Goal: Information Seeking & Learning: Learn about a topic

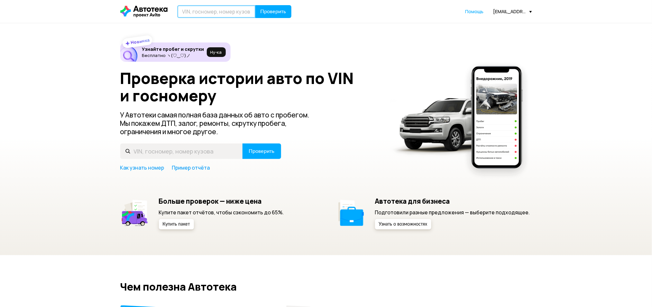
click at [199, 16] on input "text" at bounding box center [216, 11] width 78 height 13
type input "С030НХ198"
click at [255, 5] on button "Проверить" at bounding box center [273, 11] width 36 height 13
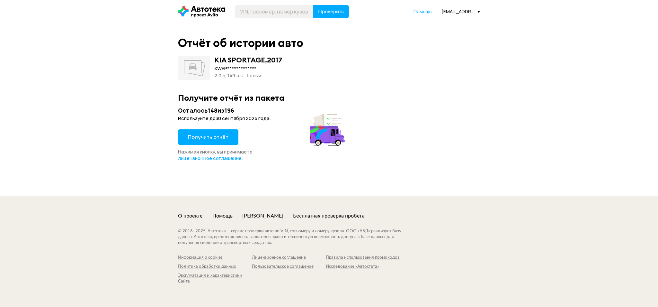
click at [224, 136] on span "Получить отчёт" at bounding box center [208, 136] width 41 height 7
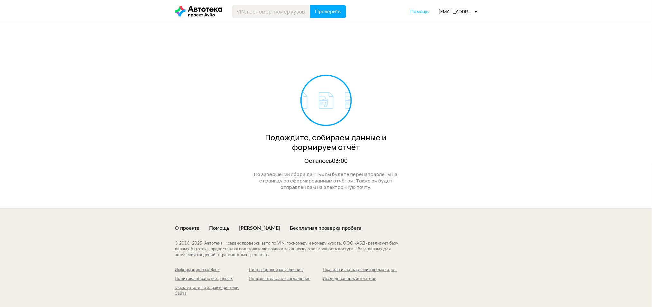
click at [447, 9] on div "[EMAIL_ADDRESS][DOMAIN_NAME]" at bounding box center [458, 11] width 39 height 6
click at [448, 15] on link "Отчёты" at bounding box center [444, 23] width 65 height 16
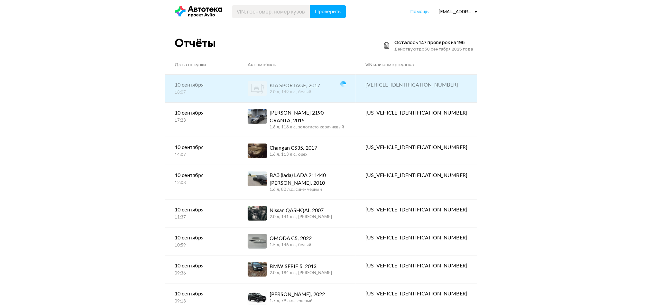
click at [425, 88] on div "[VEHICLE_IDENTIFICATION_NUMBER]" at bounding box center [416, 85] width 102 height 8
copy div "[VEHICLE_IDENTIFICATION_NUMBER]"
click at [329, 98] on link "KIA SPORTAGE, 2017 2.0 л, 149 л.c., белый" at bounding box center [297, 89] width 118 height 28
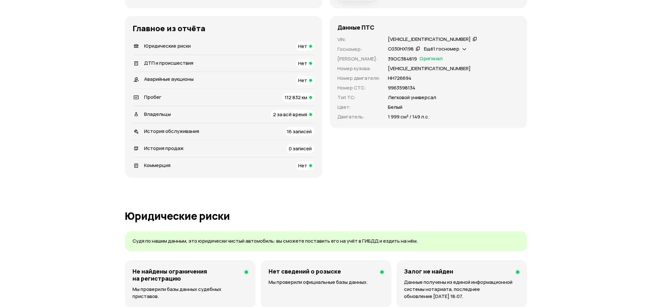
scroll to position [129, 0]
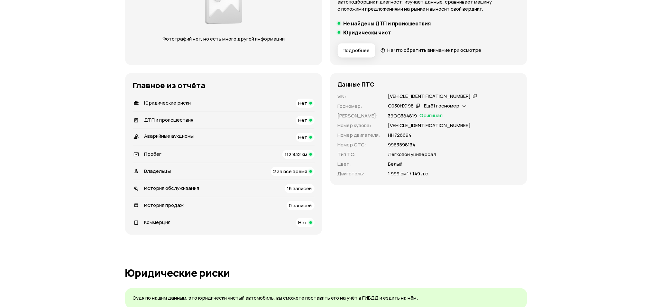
click at [459, 104] on span "Ещё 1 госномер" at bounding box center [441, 105] width 35 height 7
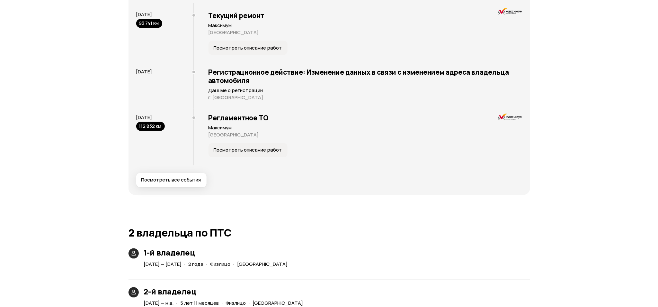
scroll to position [1114, 0]
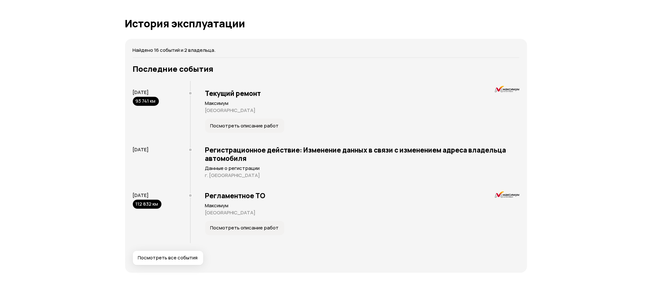
click at [232, 118] on div "Текущий ремонт Максимум Санкт-Петербург Посмотреть описание работ" at bounding box center [354, 111] width 329 height 60
click at [234, 125] on span "Посмотреть описание работ" at bounding box center [244, 125] width 68 height 6
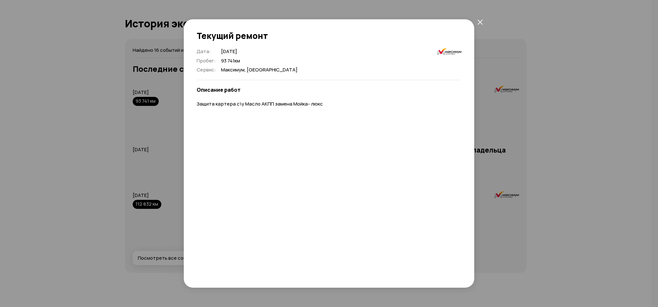
click at [93, 109] on div "Текущий ремонт Дата : 30 сентября 2023 Пробег : 93 741 км Сервис : Максимум, Са…" at bounding box center [329, 153] width 658 height 307
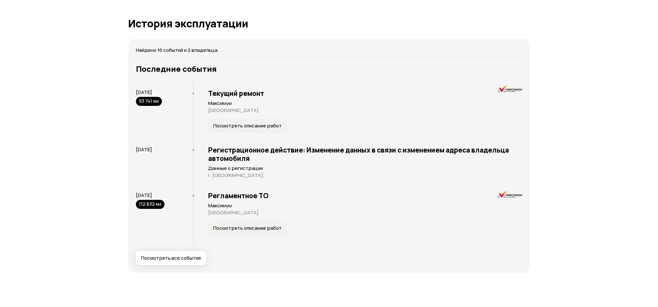
click at [324, 107] on p "Санкт-Петербург" at bounding box center [365, 110] width 314 height 6
click at [651, 141] on div "Отчёт от 10 сентября 2025 года Полностью сформирован   Скачать PDF   Поделиться…" at bounding box center [329, 14] width 658 height 2210
click at [628, 160] on div "Отчёт от 10 сентября 2025 года Полностью сформирован   Скачать PDF   Поделиться…" at bounding box center [329, 14] width 658 height 2210
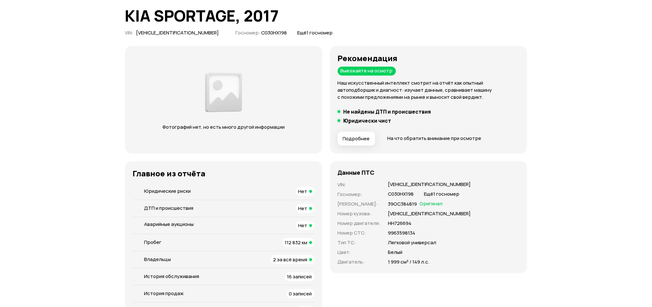
scroll to position [86, 0]
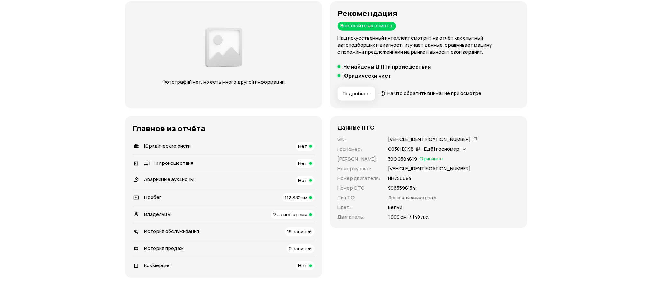
click at [404, 159] on p "39ОС384819" at bounding box center [402, 158] width 29 height 7
click at [398, 175] on p "НН726694" at bounding box center [399, 178] width 23 height 7
copy p "НН726694"
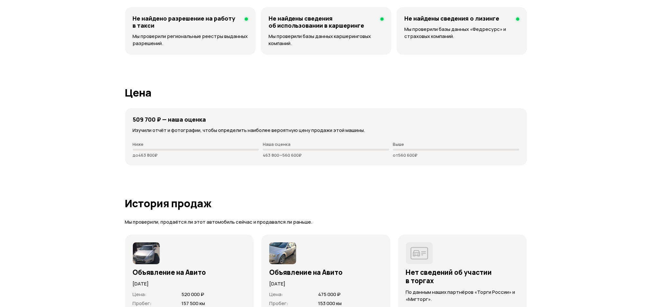
scroll to position [1714, 0]
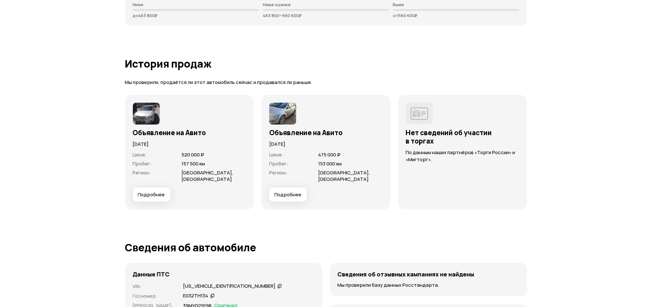
click at [151, 196] on span "Подробнее" at bounding box center [151, 194] width 27 height 6
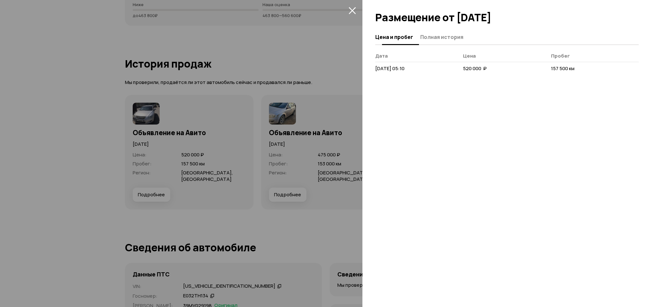
click at [450, 37] on span "Полная история" at bounding box center [442, 37] width 43 height 6
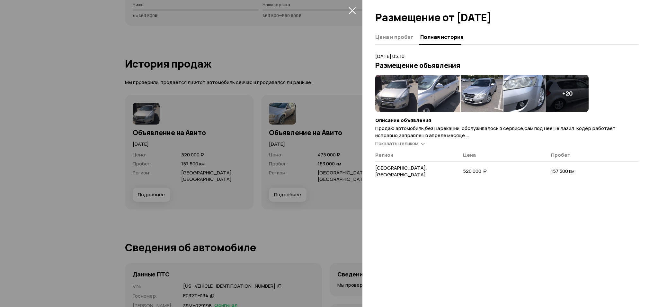
click at [384, 84] on img at bounding box center [396, 93] width 42 height 37
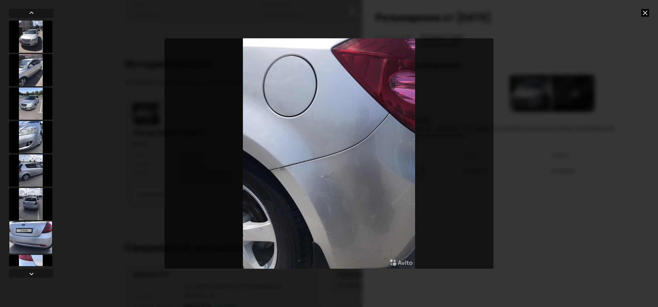
click at [643, 13] on icon at bounding box center [646, 13] width 8 height 8
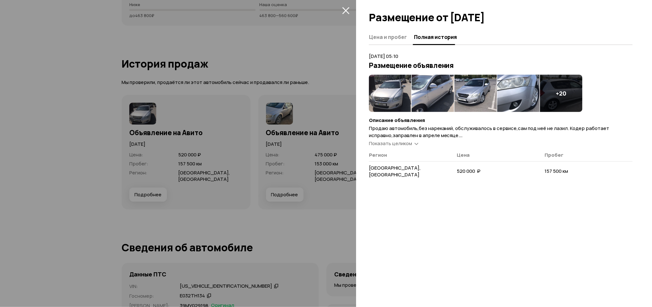
click at [257, 142] on div at bounding box center [326, 153] width 652 height 307
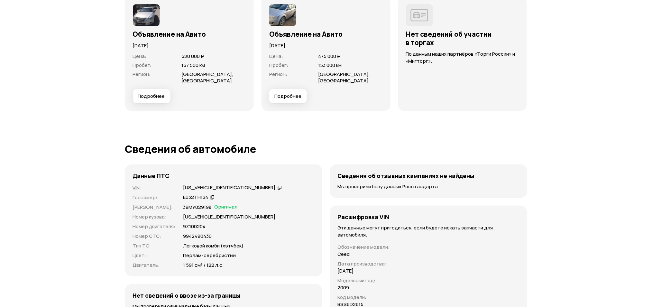
scroll to position [1886, 0]
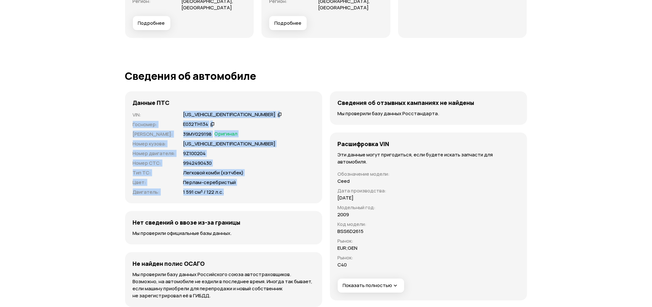
drag, startPoint x: 231, startPoint y: 190, endPoint x: 141, endPoint y: 106, distance: 123.1
click at [141, 106] on div "Данные ПТС VIN : XWEFF242290008203   Госномер : Е032ТН134   Номер ПТС : 39МУ029…" at bounding box center [223, 147] width 197 height 112
click at [199, 155] on p "9Z100204" at bounding box center [194, 153] width 23 height 7
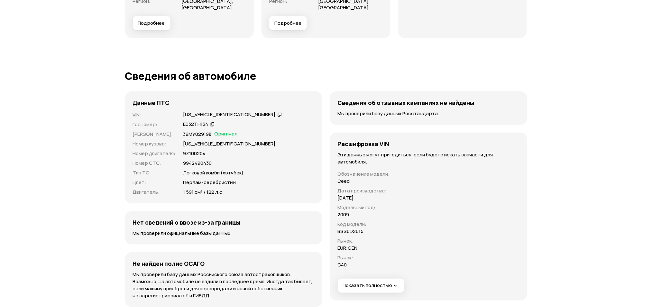
click at [379, 287] on span "Показать полностью" at bounding box center [371, 285] width 56 height 7
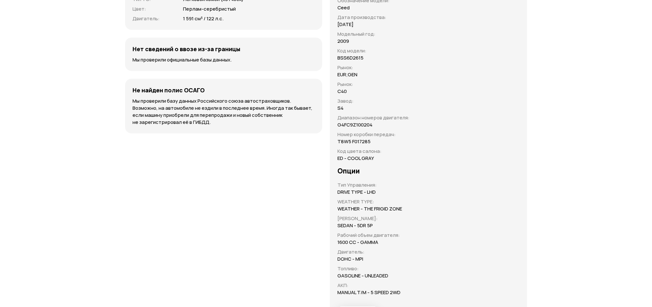
scroll to position [2100, 0]
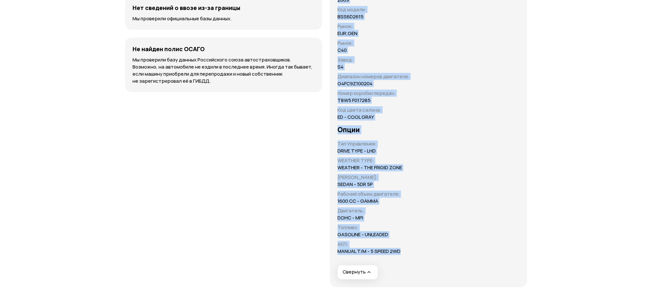
drag, startPoint x: 415, startPoint y: 249, endPoint x: 399, endPoint y: 214, distance: 37.8
click at [316, 136] on div "Данные ПТС VIN : XWEFF242290008203   Госномер : Е032ТН134   Номер ПТС : 39МУ029…" at bounding box center [326, 82] width 402 height 410
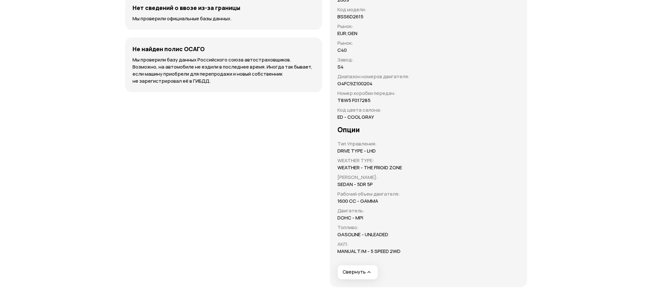
click at [412, 225] on div "Расшифровка VIN Эти данные могут пригодиться, если будете искать запчасти для а…" at bounding box center [428, 102] width 197 height 369
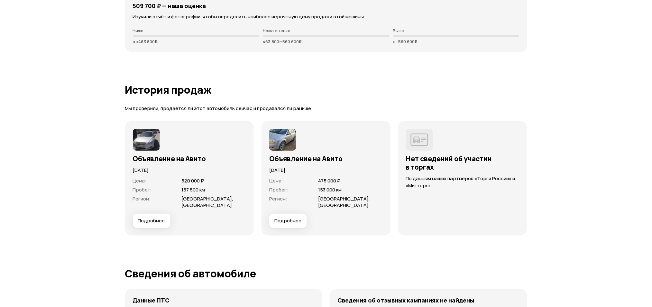
drag, startPoint x: 405, startPoint y: 228, endPoint x: 403, endPoint y: 235, distance: 7.5
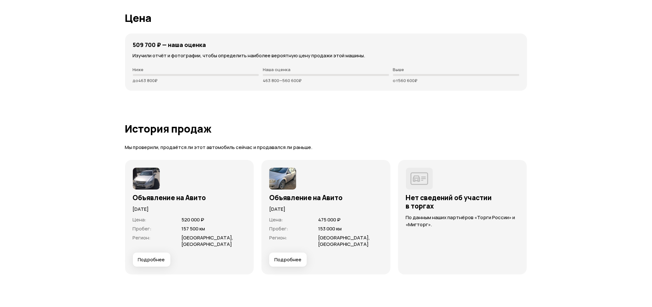
drag, startPoint x: 403, startPoint y: 235, endPoint x: 387, endPoint y: 116, distance: 120.0
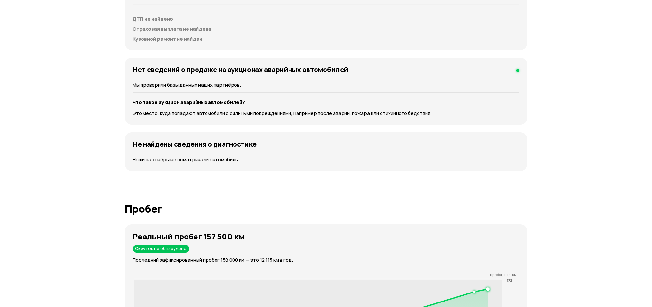
scroll to position [0, 0]
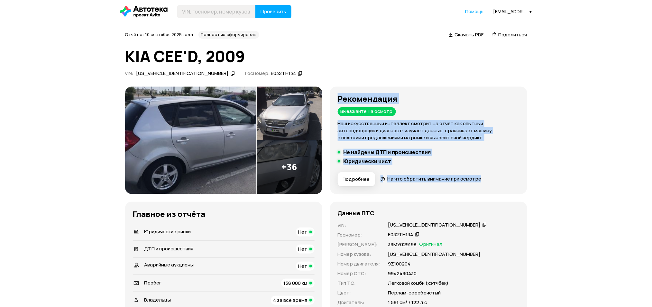
drag, startPoint x: 336, startPoint y: 98, endPoint x: 506, endPoint y: 184, distance: 189.6
click at [506, 184] on div "Рекомендация Выезжайте на осмотр Наш искусственный интеллект смотрит на отчёт к…" at bounding box center [428, 139] width 197 height 107
click at [496, 158] on li "Юридически чист" at bounding box center [429, 161] width 182 height 6
drag, startPoint x: 448, startPoint y: 163, endPoint x: 302, endPoint y: 112, distance: 155.5
click at [270, 94] on div "Рекомендация Выезжайте на осмотр Наш искусственный интеллект смотрит на отчёт к…" at bounding box center [326, 224] width 402 height 277
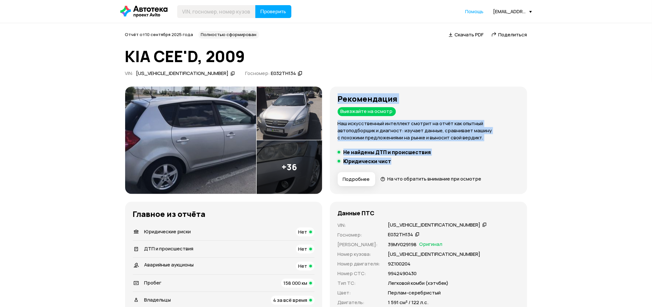
drag, startPoint x: 410, startPoint y: 158, endPoint x: 394, endPoint y: 160, distance: 15.2
click at [410, 158] on li "Юридически чист" at bounding box center [429, 161] width 182 height 6
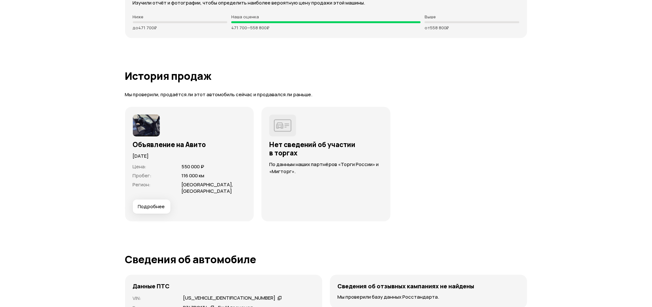
scroll to position [1714, 0]
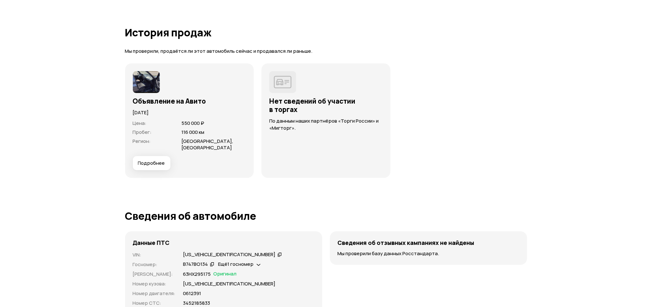
click at [149, 162] on span "Подробнее" at bounding box center [151, 163] width 27 height 6
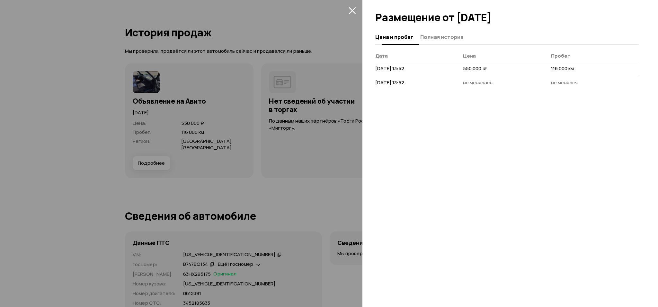
click at [452, 37] on span "Полная история" at bounding box center [442, 37] width 43 height 6
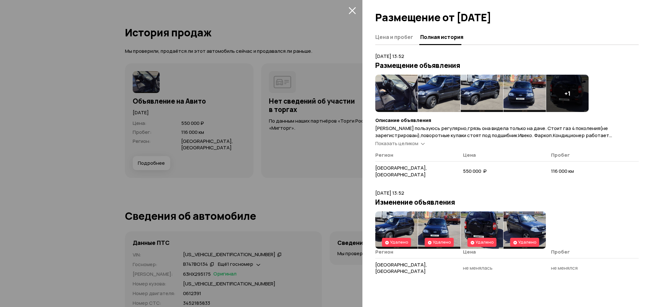
click at [394, 144] on span "Показать целиком" at bounding box center [396, 143] width 43 height 7
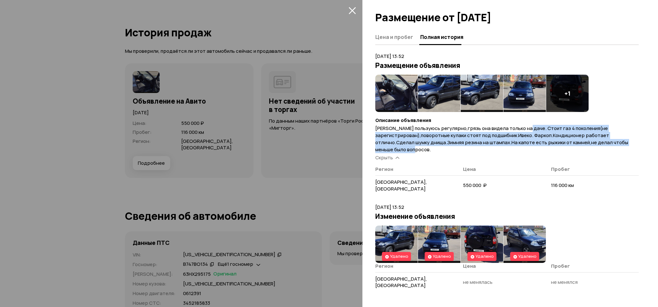
drag, startPoint x: 528, startPoint y: 126, endPoint x: 577, endPoint y: 149, distance: 54.6
click at [577, 149] on p "Машиной пользуюсь регулярно,грязь она видела только на даче. Стоит газ 4 поколе…" at bounding box center [507, 139] width 264 height 28
click at [539, 132] on span "Машиной пользуюсь регулярно,грязь она видела только на даче. Стоит газ 4 поколе…" at bounding box center [501, 139] width 253 height 28
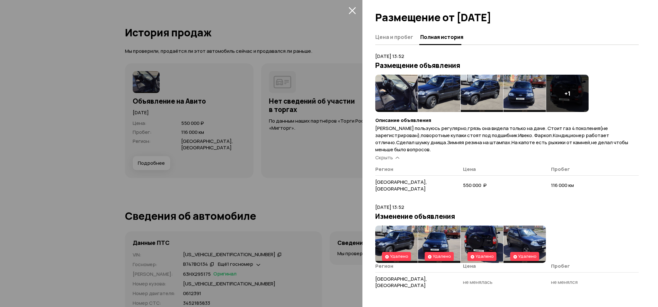
click at [398, 92] on img at bounding box center [396, 93] width 42 height 37
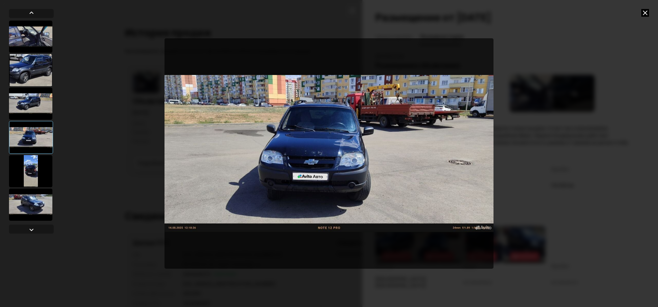
click at [306, 141] on img "Go to Slide 4" at bounding box center [329, 153] width 329 height 230
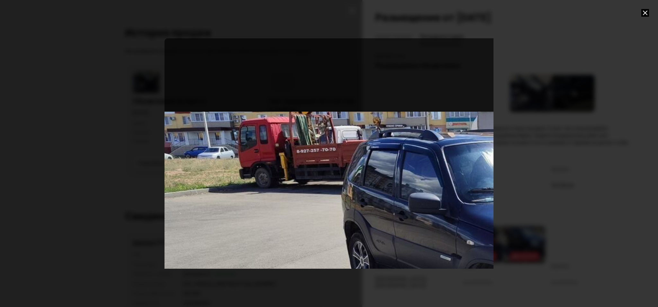
click at [319, 147] on div "Go to Slide 6" at bounding box center [494, 268] width 658 height 460
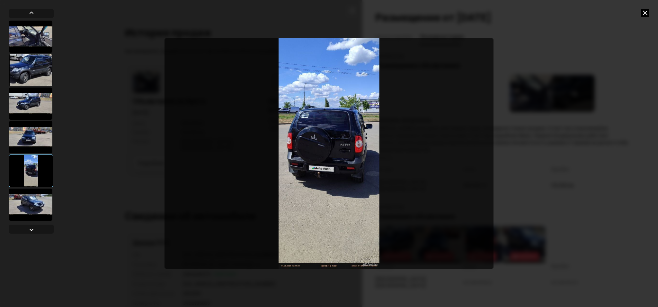
click at [645, 11] on icon at bounding box center [646, 13] width 8 height 8
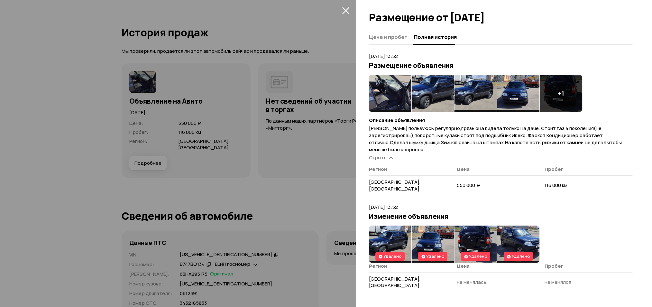
click at [273, 139] on div at bounding box center [326, 153] width 652 height 307
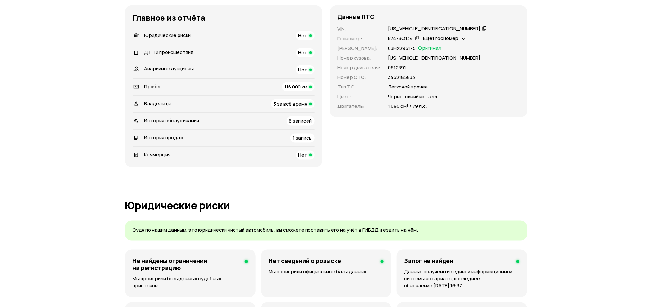
scroll to position [0, 0]
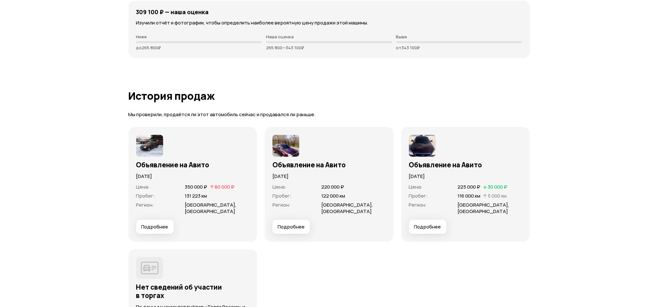
scroll to position [1800, 0]
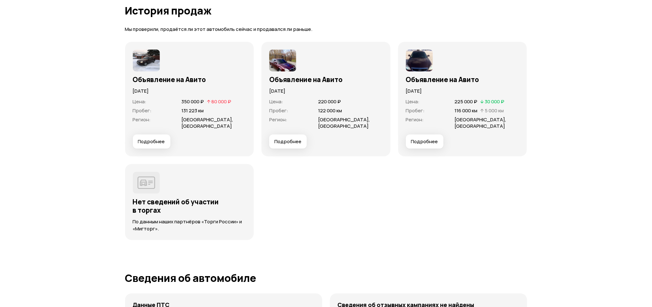
click at [158, 140] on span "Подробнее" at bounding box center [151, 141] width 27 height 6
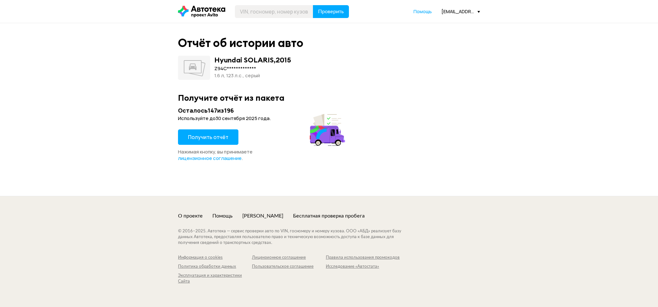
click at [230, 142] on button "Получить отчёт" at bounding box center [208, 136] width 60 height 15
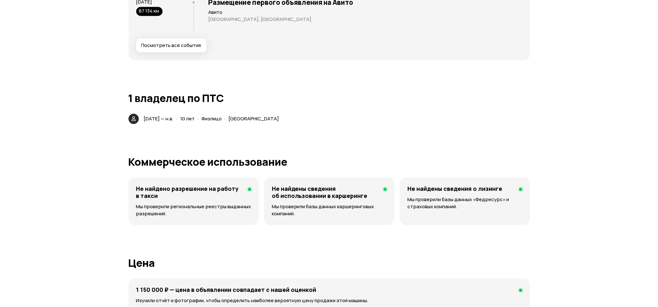
scroll to position [1243, 0]
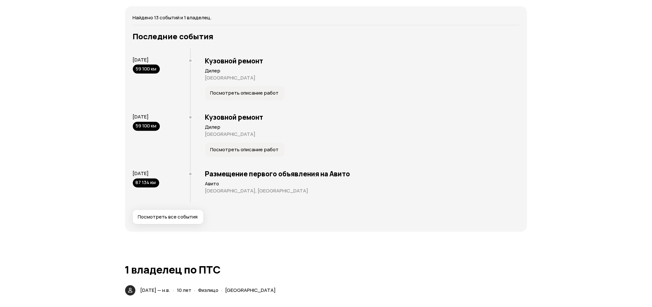
click at [162, 214] on span "Посмотреть все события" at bounding box center [168, 217] width 60 height 6
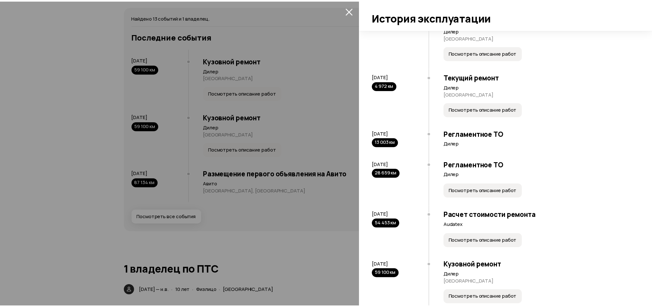
scroll to position [431, 0]
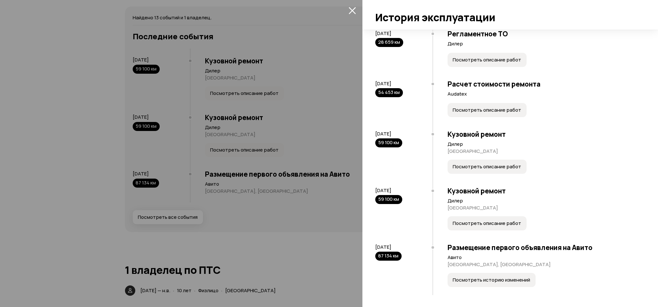
click at [487, 280] on span "Посмотреть историю изменений" at bounding box center [491, 279] width 77 height 6
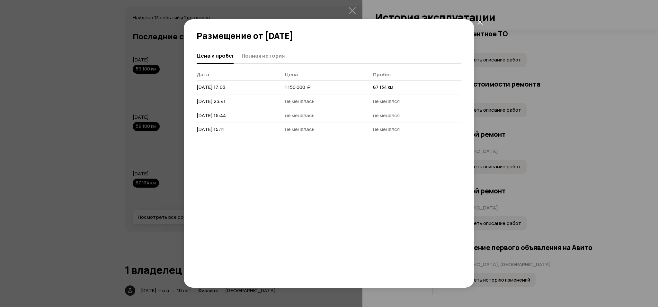
click at [182, 38] on div "Размещение от [DATE] [PERSON_NAME] и пробег Полная история [PERSON_NAME] Пробег…" at bounding box center [329, 153] width 658 height 307
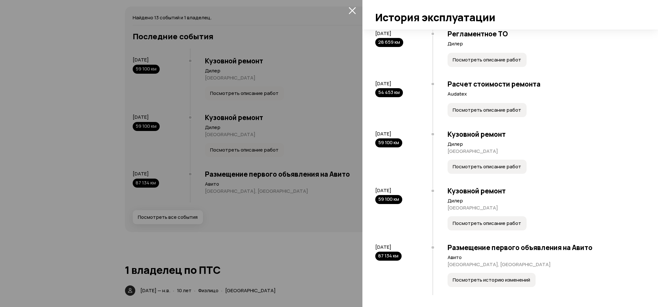
click at [216, 83] on div at bounding box center [329, 153] width 658 height 307
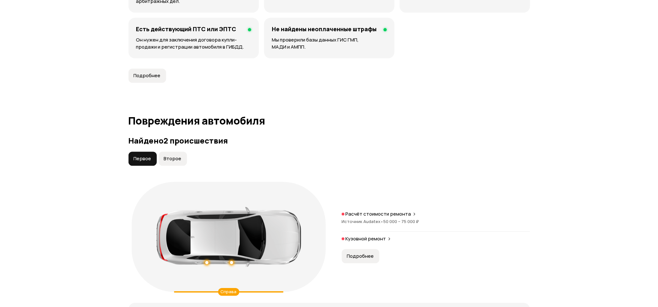
scroll to position [643, 0]
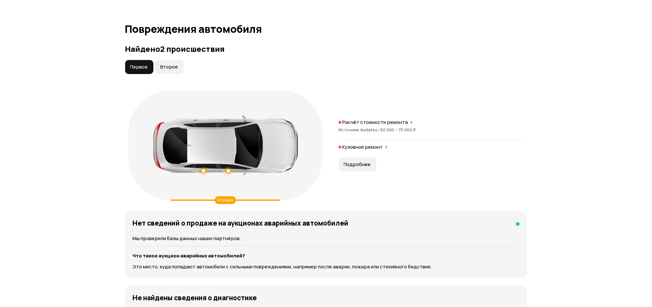
click at [361, 163] on span "Подробнее" at bounding box center [357, 164] width 27 height 6
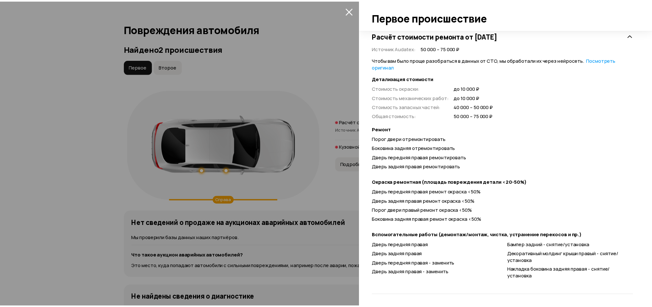
scroll to position [137, 0]
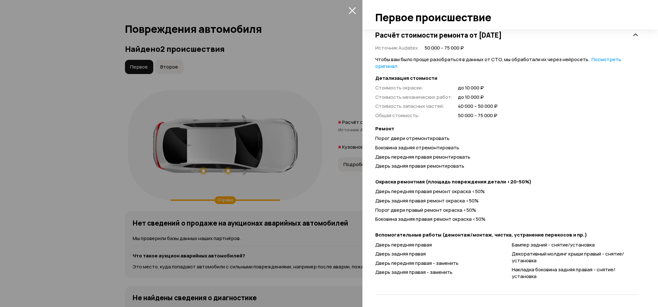
click at [235, 193] on div at bounding box center [329, 153] width 658 height 307
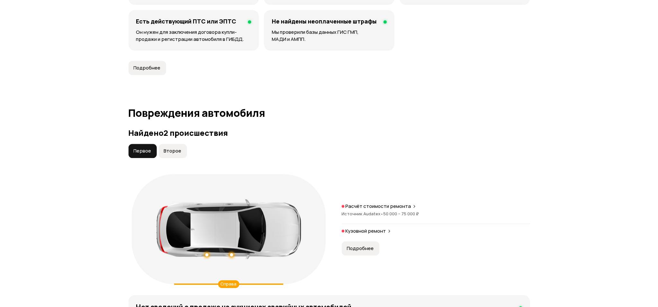
scroll to position [686, 0]
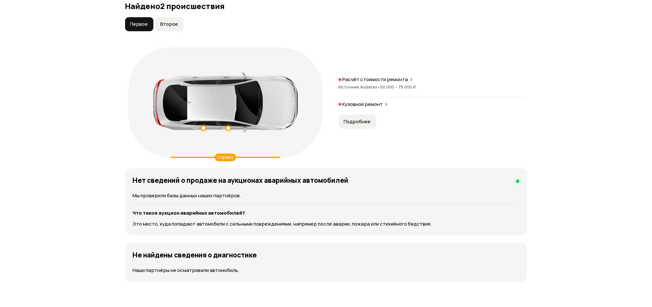
click at [164, 22] on span "Второе" at bounding box center [169, 24] width 18 height 6
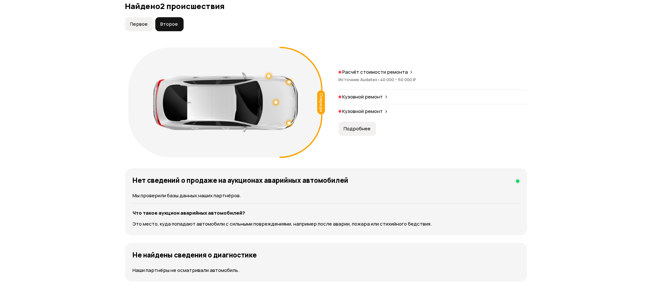
click at [135, 20] on button "Первое" at bounding box center [139, 24] width 28 height 14
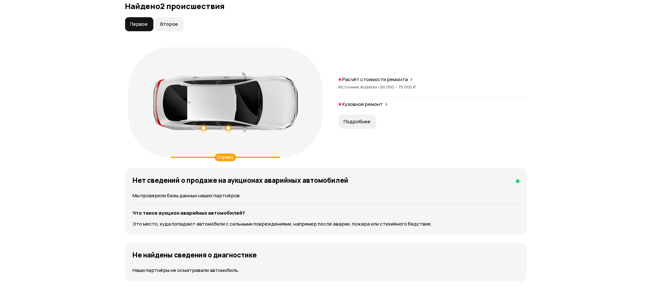
click at [155, 20] on button "Второе" at bounding box center [169, 24] width 28 height 14
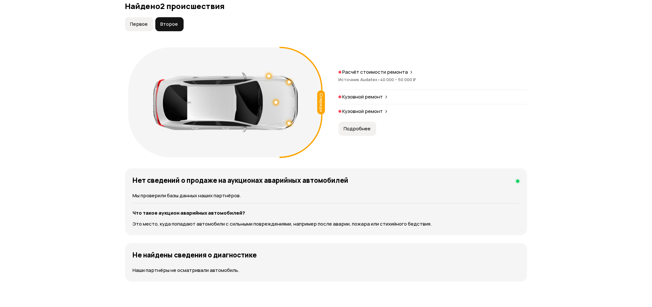
click at [354, 126] on span "Подробнее" at bounding box center [357, 128] width 27 height 6
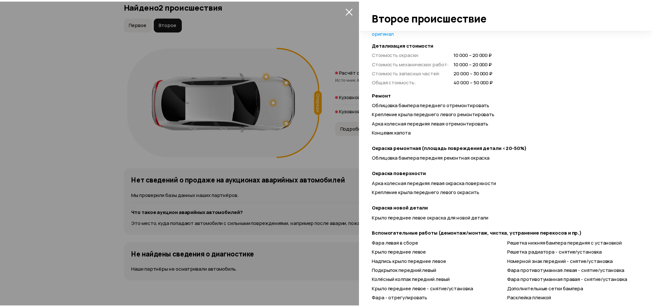
scroll to position [195, 0]
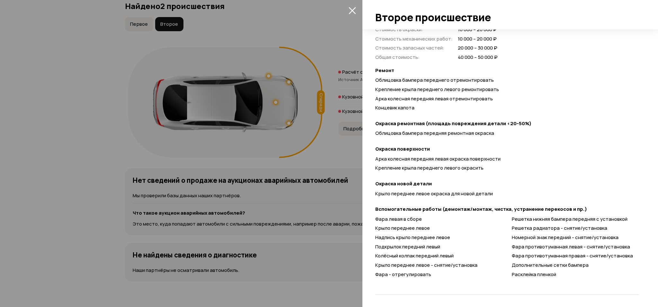
click at [319, 206] on div at bounding box center [329, 153] width 658 height 307
